Goal: Task Accomplishment & Management: Use online tool/utility

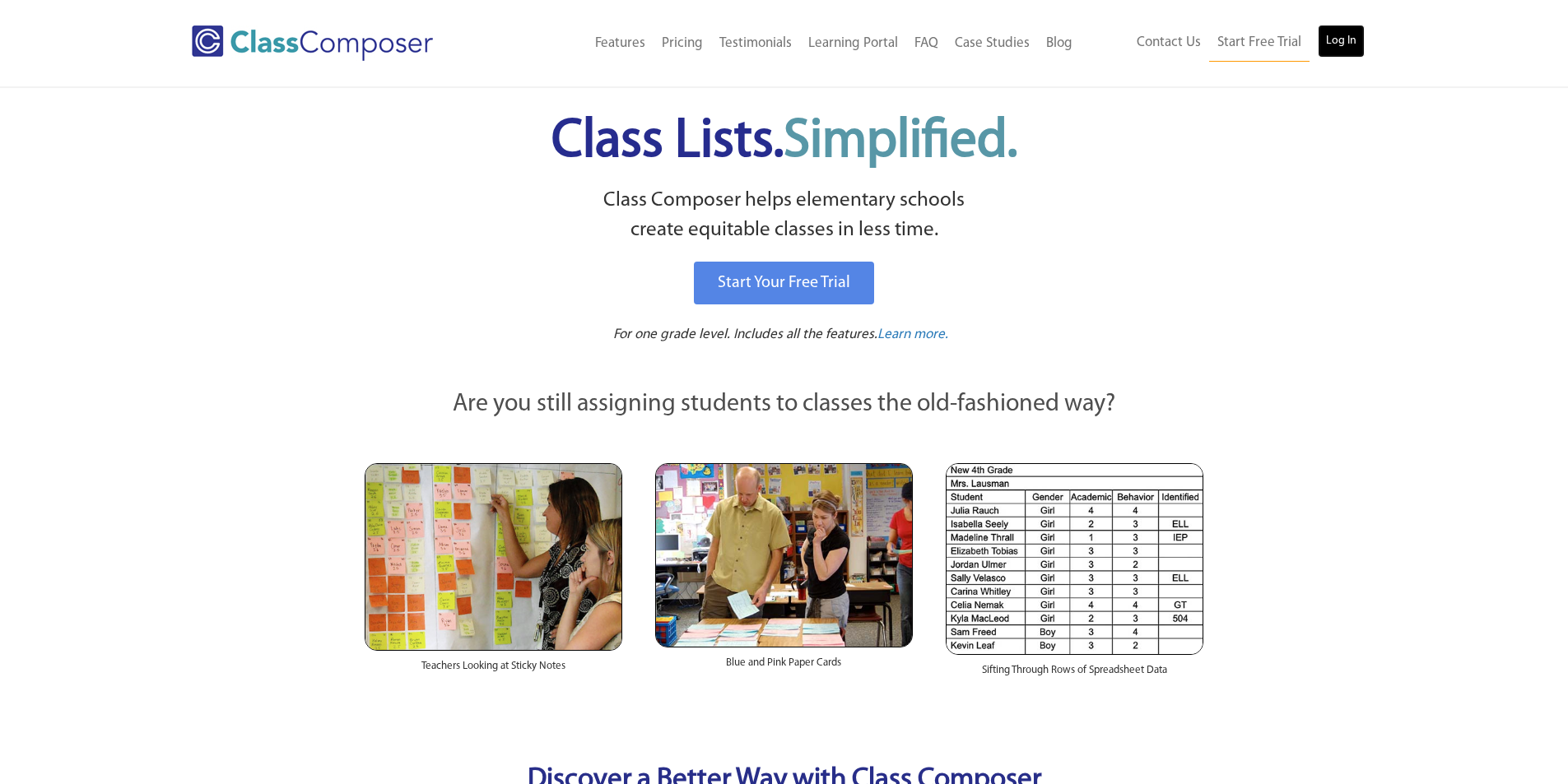
click at [1351, 39] on link "Log In" at bounding box center [1341, 41] width 47 height 33
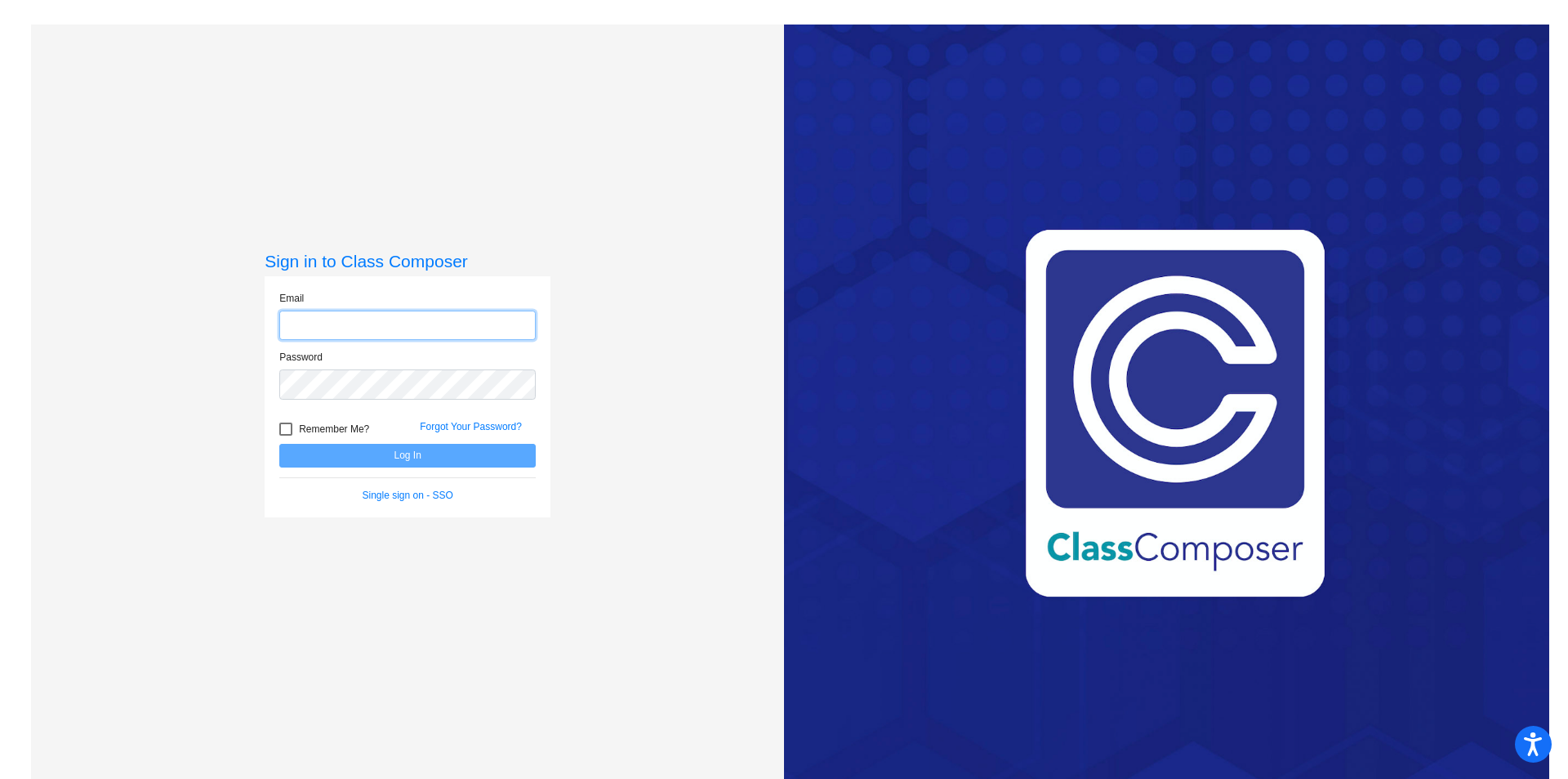
type input "[EMAIL_ADDRESS][DOMAIN_NAME]"
click at [395, 458] on button "Log In" at bounding box center [407, 456] width 256 height 24
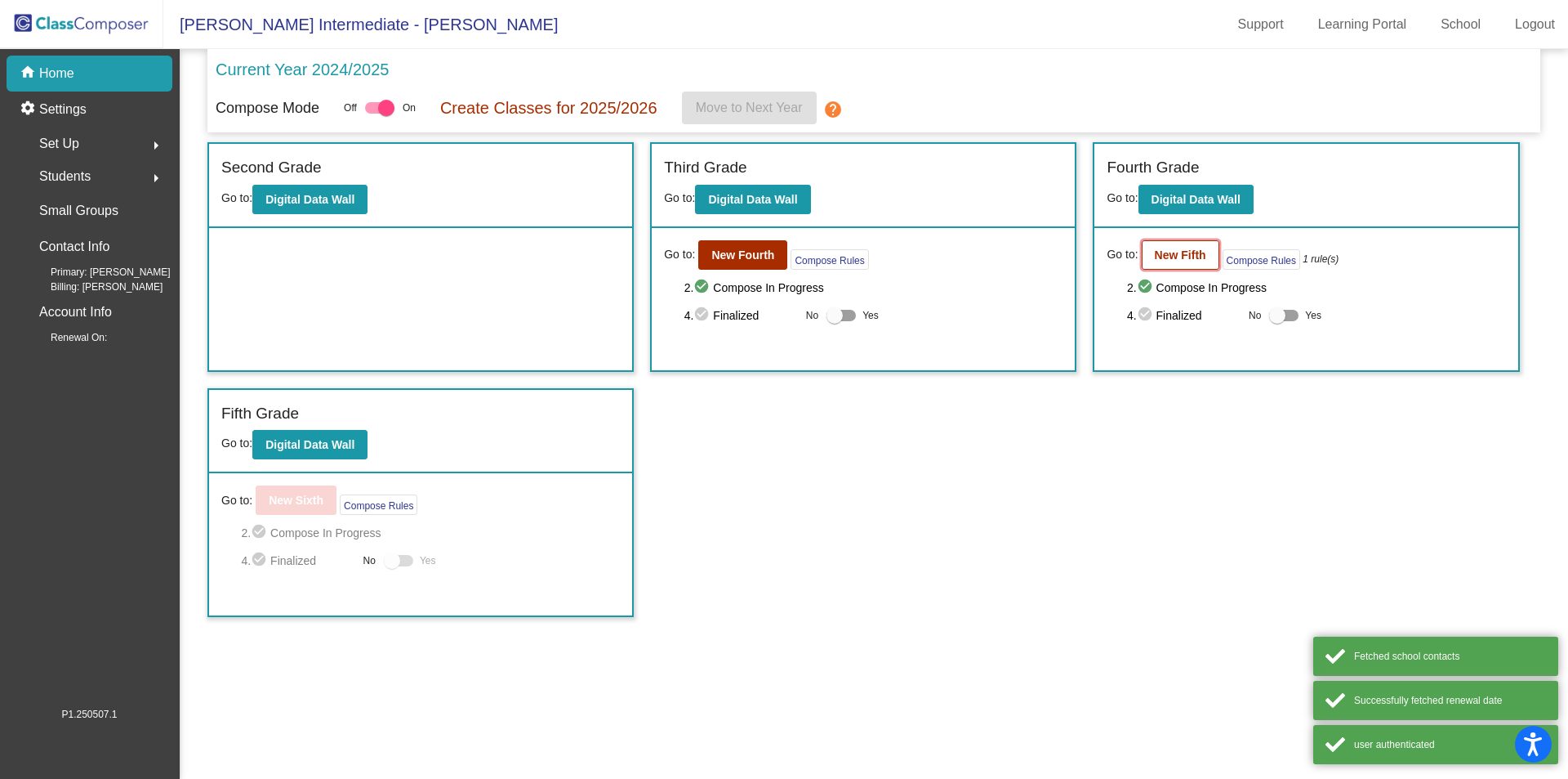
click at [1182, 257] on b "New Fifth" at bounding box center [1180, 255] width 52 height 13
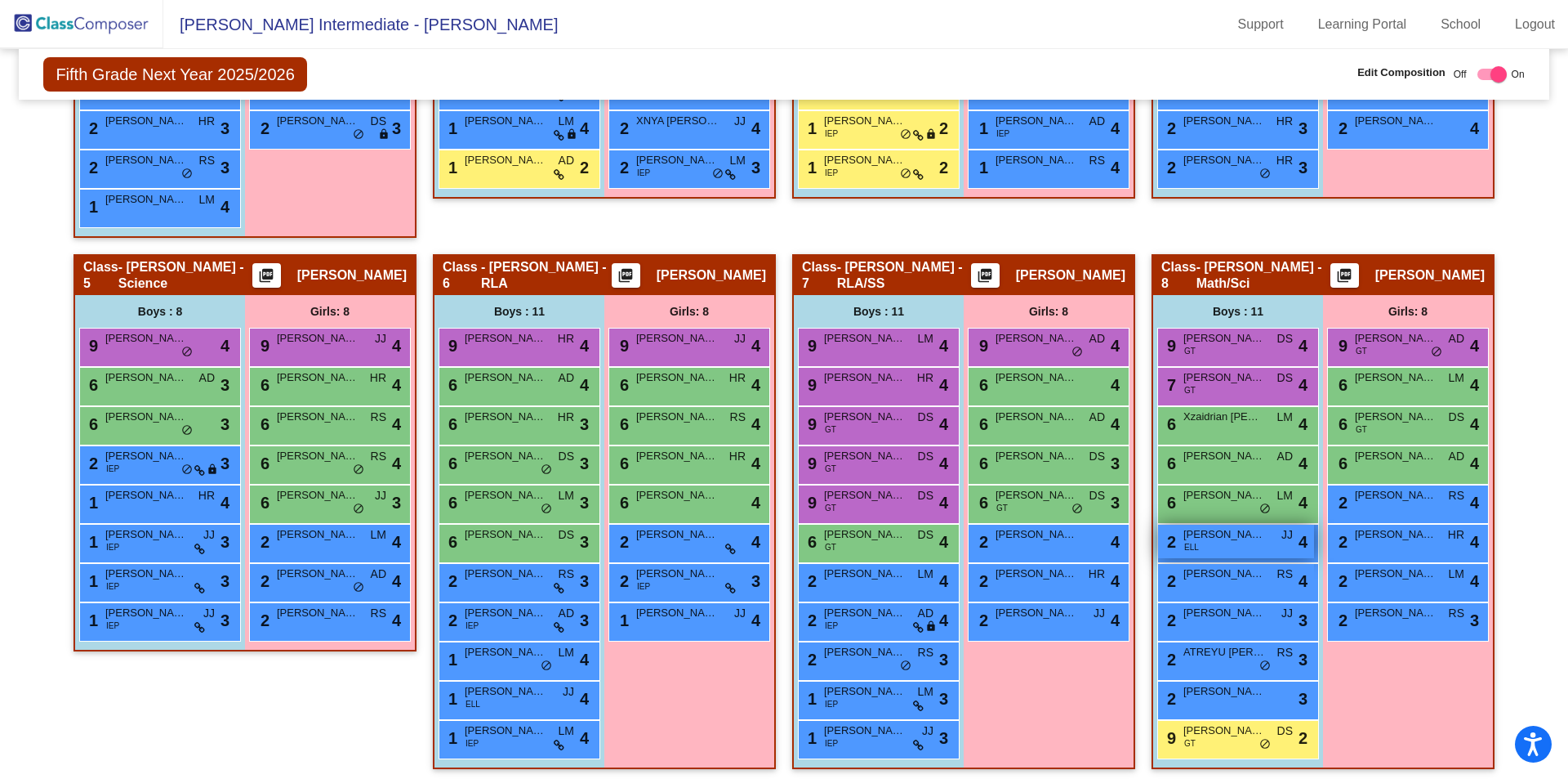
scroll to position [799, 0]
